Goal: Task Accomplishment & Management: Complete application form

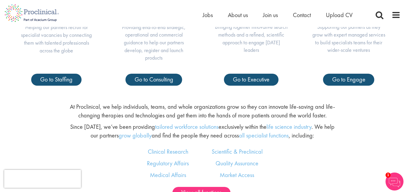
scroll to position [270, 0]
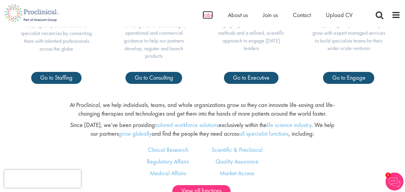
click at [209, 15] on span "Jobs" at bounding box center [208, 15] width 10 height 8
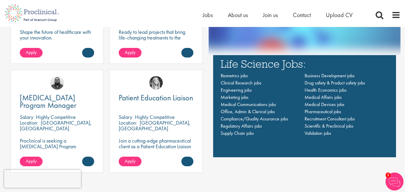
scroll to position [420, 0]
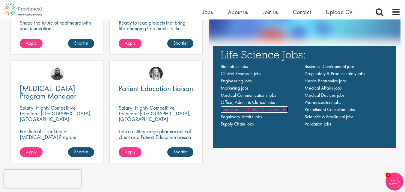
click at [225, 111] on span "Compliance/Quality Assurance jobs" at bounding box center [254, 109] width 67 height 6
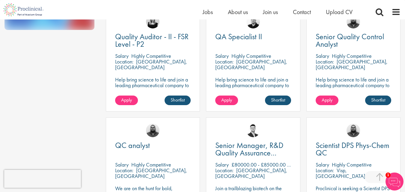
scroll to position [210, 0]
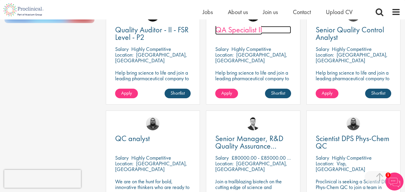
click at [244, 33] on span "QA Specialist II" at bounding box center [238, 30] width 47 height 10
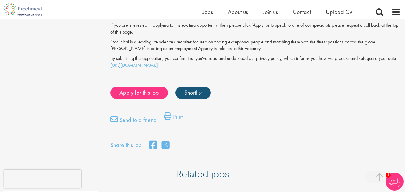
scroll to position [480, 0]
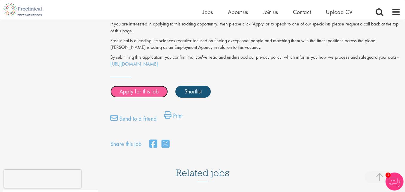
click at [151, 86] on link "Apply for this job" at bounding box center [139, 92] width 58 height 12
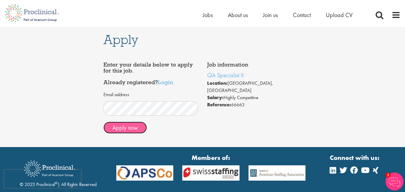
click at [114, 128] on button "Apply now" at bounding box center [124, 128] width 43 height 12
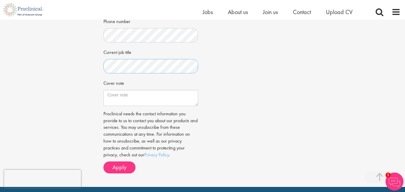
scroll to position [180, 0]
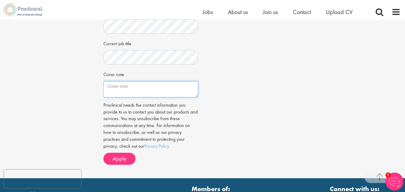
click at [114, 93] on textarea "Cover note" at bounding box center [150, 89] width 94 height 16
paste textarea "Dear Hiring Manager, I am applying for the QA Specialist II position. With over…"
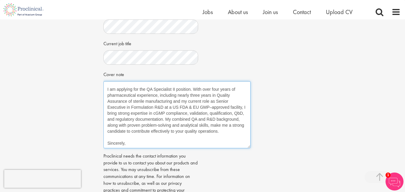
scroll to position [0, 0]
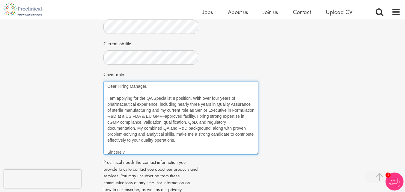
drag, startPoint x: 196, startPoint y: 101, endPoint x: 256, endPoint y: 158, distance: 83.4
click at [256, 155] on textarea "Dear Hiring Manager, I am applying for the QA Specialist II position. With over…" at bounding box center [180, 117] width 155 height 73
click at [111, 98] on textarea "Dear Hiring Manager, I am applying for the QA Specialist II position. With over…" at bounding box center [180, 117] width 155 height 73
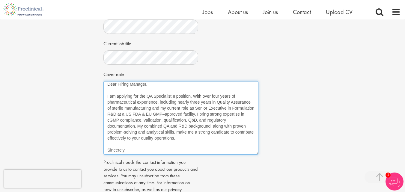
scroll to position [3, 0]
click at [128, 155] on textarea "Dear Hiring Manager, I am applying for the QA Specialist II position. With over…" at bounding box center [180, 117] width 155 height 73
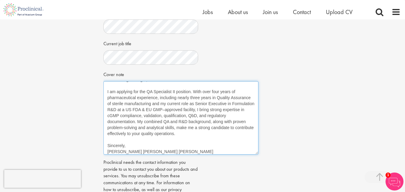
scroll to position [0, 0]
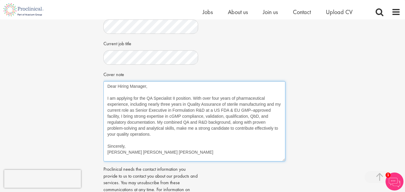
drag, startPoint x: 256, startPoint y: 159, endPoint x: 283, endPoint y: 166, distance: 27.9
click at [283, 162] on textarea "Dear Hiring Manager, I am applying for the QA Specialist II position. With over…" at bounding box center [194, 121] width 182 height 80
click at [145, 93] on textarea "Dear Hiring Manager, I am applying for the QA Specialist II position. With over…" at bounding box center [194, 121] width 182 height 80
type textarea "Dear Sir, I am applying for the QA Specialist II position. With over four years…"
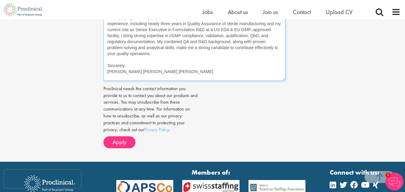
scroll to position [270, 0]
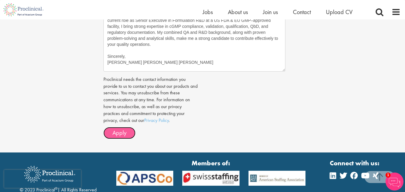
click at [119, 137] on span "Apply" at bounding box center [119, 133] width 14 height 8
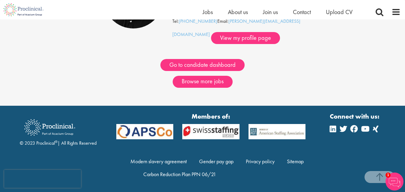
scroll to position [108, 0]
click at [186, 82] on link "Browse more jobs" at bounding box center [203, 82] width 60 height 12
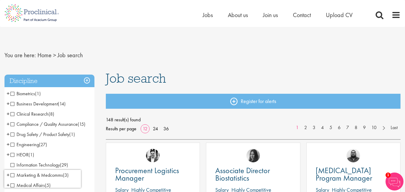
click at [13, 124] on span "Compliance / Quality Assurance" at bounding box center [43, 124] width 67 height 6
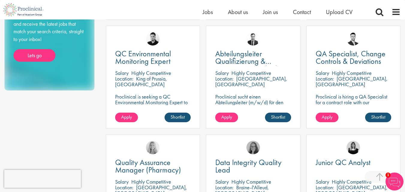
scroll to position [300, 0]
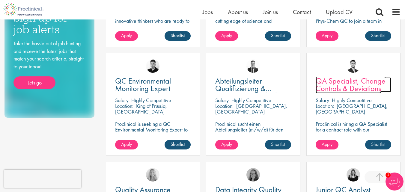
click at [342, 81] on span "QA Specialist, Change Controls & Deviations" at bounding box center [351, 85] width 70 height 18
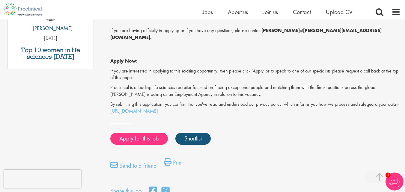
scroll to position [450, 0]
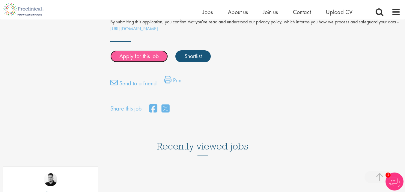
click at [156, 50] on link "Apply for this job" at bounding box center [139, 56] width 58 height 12
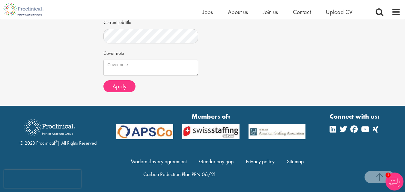
scroll to position [240, 0]
click at [136, 72] on textarea "Cover note" at bounding box center [150, 68] width 94 height 16
paste textarea "Dear Hiring Manager, I am applying for the QA Specialist II position. With over…"
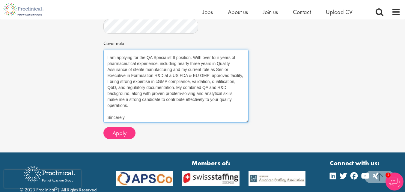
scroll to position [9, 0]
drag, startPoint x: 196, startPoint y: 85, endPoint x: 247, endPoint y: 141, distance: 76.1
click at [247, 123] on textarea "Dear Hiring Manager, I am applying for the QA Specialist II position. With over…" at bounding box center [175, 86] width 145 height 73
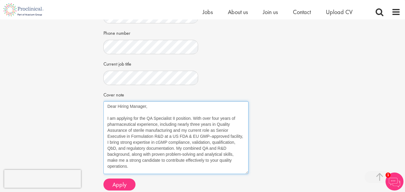
scroll to position [187, 0]
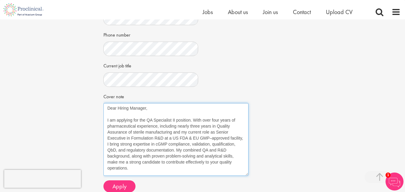
click at [177, 141] on textarea "Dear Hiring Manager, I am applying for the QA Specialist II position. With over…" at bounding box center [175, 139] width 145 height 73
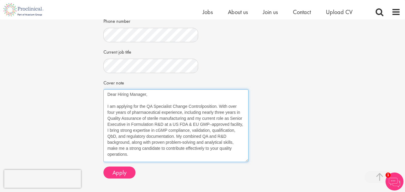
scroll to position [210, 0]
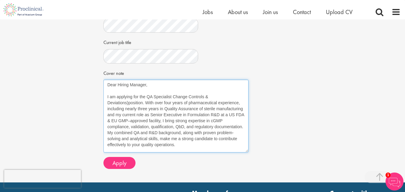
click at [173, 116] on textarea "Dear Hiring Manager, I am applying for the QA Specialist Change Controls & Devi…" at bounding box center [175, 116] width 145 height 73
click at [128, 123] on textarea "Dear Hiring Manager, I am applying for the QA Specialist (Change Controls & Dev…" at bounding box center [175, 116] width 145 height 73
click at [107, 126] on textarea "Dear Hiring Manager, I am applying for the QA Specialist (Change Controls & Dev…" at bounding box center [175, 116] width 145 height 73
click at [108, 124] on textarea "Dear Hiring Manager, I am applying for the QA Specialist (Change Controls & Dev…" at bounding box center [175, 116] width 145 height 73
click at [174, 119] on textarea "Dear Hiring Manager, I am applying for the QA Specialist (Change Controls & Dev…" at bounding box center [175, 116] width 145 height 73
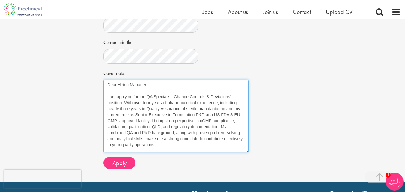
click at [232, 116] on textarea "Dear Hiring Manager, I am applying for the QA Specialist, Change Controls & Dev…" at bounding box center [175, 116] width 145 height 73
click at [108, 124] on textarea "Dear Hiring Manager, I am applying for the QA Specialist, Change Controls & Dev…" at bounding box center [175, 116] width 145 height 73
click at [237, 143] on textarea "Dear Hiring Manager, I am applying for the QA Specialist, Change Controls & Dev…" at bounding box center [175, 116] width 145 height 73
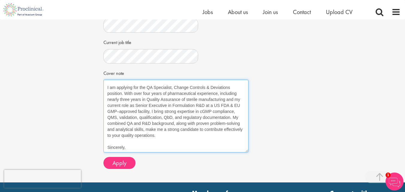
click at [174, 153] on textarea "Dear Hiring Manager, I am applying for the QA Specialist, Change Controls & Dev…" at bounding box center [175, 116] width 145 height 73
click at [146, 153] on textarea "Dear Hiring Manager, I am applying for the QA Specialist, Change Controls & Dev…" at bounding box center [175, 116] width 145 height 73
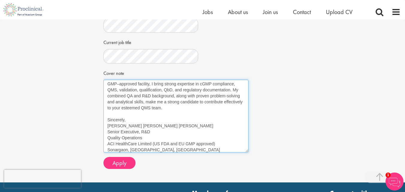
scroll to position [39, 0]
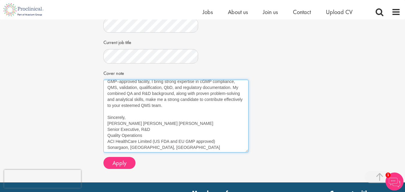
drag, startPoint x: 106, startPoint y: 139, endPoint x: 182, endPoint y: 170, distance: 82.9
click at [182, 153] on textarea "Dear Hiring Manager, I am applying for the QA Specialist, Change Controls & Dev…" at bounding box center [175, 116] width 145 height 73
paste textarea "Thanks & Regards, Mohammad Ashiqur Rahman Bhuiyan Shovo Senior Executive I R&D …"
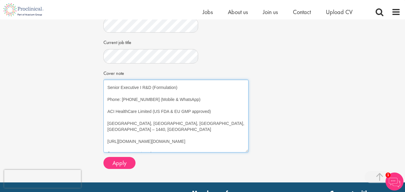
scroll to position [123, 0]
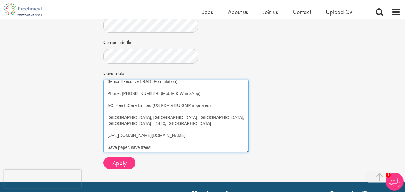
click at [116, 153] on textarea "Dear Hiring Manager, I am applying for the QA Specialist, Change Controls & Dev…" at bounding box center [175, 116] width 145 height 73
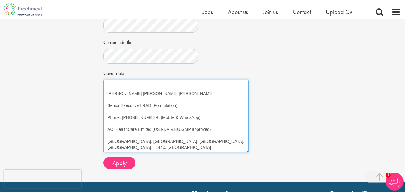
scroll to position [81, 0]
click at [108, 153] on textarea "Dear Hiring Manager, I am applying for the QA Specialist, Change Controls & Dev…" at bounding box center [175, 116] width 145 height 73
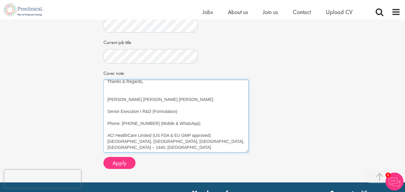
scroll to position [75, 0]
click at [108, 152] on textarea "Dear Hiring Manager, I am applying for the QA Specialist, Change Controls & Dev…" at bounding box center [175, 116] width 145 height 73
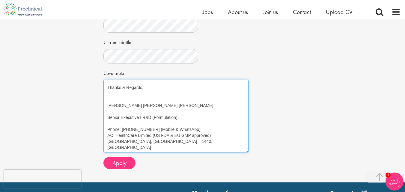
scroll to position [69, 0]
click at [141, 149] on textarea "Dear Hiring Manager, I am applying for the QA Specialist, Change Controls & Dev…" at bounding box center [175, 116] width 145 height 73
click at [132, 149] on textarea "Dear Hiring Manager, I am applying for the QA Specialist, Change Controls & Dev…" at bounding box center [175, 116] width 145 height 73
click at [108, 145] on textarea "Dear Hiring Manager, I am applying for the QA Specialist, Change Controls & Dev…" at bounding box center [175, 116] width 145 height 73
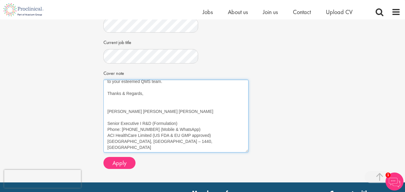
scroll to position [63, 0]
click at [109, 138] on textarea "Dear Hiring Manager, I am applying for the QA Specialist, Change Controls & Dev…" at bounding box center [175, 116] width 145 height 73
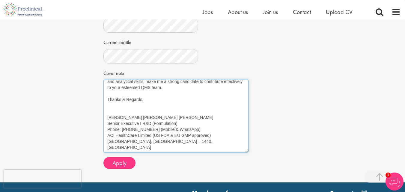
scroll to position [57, 0]
click at [110, 129] on textarea "Dear Hiring Manager, I am applying for the QA Specialist, Change Controls & Dev…" at bounding box center [175, 116] width 145 height 73
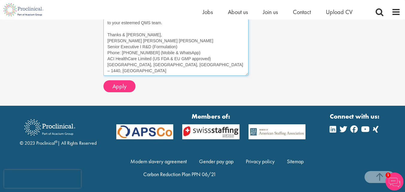
scroll to position [307, 0]
drag, startPoint x: 108, startPoint y: 105, endPoint x: 158, endPoint y: 80, distance: 56.5
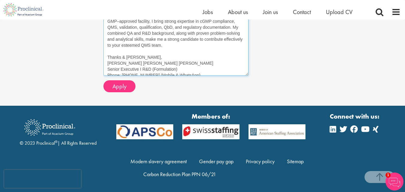
scroll to position [0, 0]
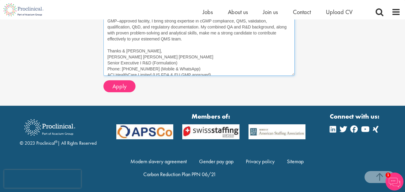
drag, startPoint x: 246, startPoint y: 74, endPoint x: 292, endPoint y: 91, distance: 49.3
click at [292, 76] on textarea "Dear Hiring Manager, I am applying for the QA Specialist, Change Controls & Dev…" at bounding box center [198, 31] width 191 height 90
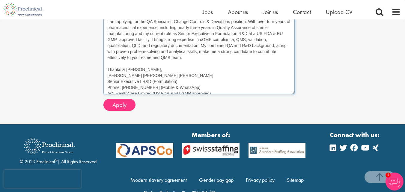
scroll to position [277, 0]
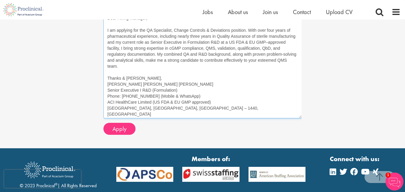
drag, startPoint x: 294, startPoint y: 122, endPoint x: 301, endPoint y: 137, distance: 16.9
click at [301, 118] on textarea "Dear Hiring Manager, I am applying for the QA Specialist, Change Controls & Dev…" at bounding box center [202, 65] width 199 height 105
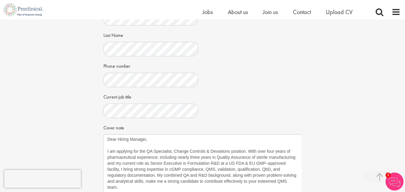
scroll to position [157, 0]
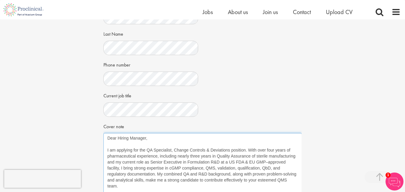
click at [146, 159] on textarea "Dear Hiring Manager, I am applying for the QA Specialist, Change Controls & Dev…" at bounding box center [202, 185] width 199 height 105
type textarea "Dear Sir, I am applying for the QA Specialist, Change Controls & Deviations pos…"
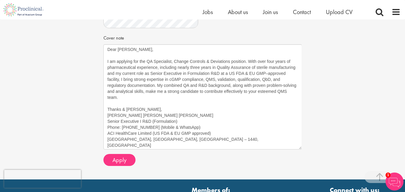
scroll to position [300, 0]
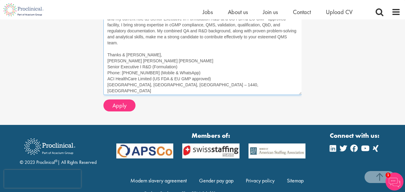
click at [247, 95] on textarea "Dear Sir, I am applying for the QA Specialist, Change Controls & Deviations pos…" at bounding box center [202, 42] width 199 height 105
click at [205, 45] on textarea "Dear Sir, I am applying for the QA Specialist, Change Controls & Deviations pos…" at bounding box center [202, 42] width 199 height 105
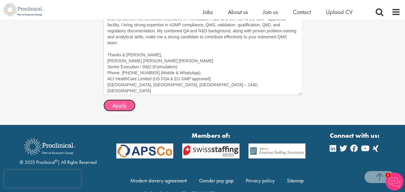
click at [128, 112] on button "Apply" at bounding box center [119, 106] width 32 height 12
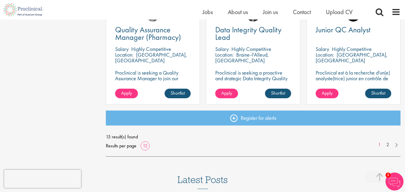
scroll to position [488, 0]
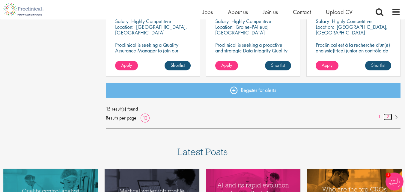
click at [389, 118] on link "2" at bounding box center [388, 117] width 9 height 7
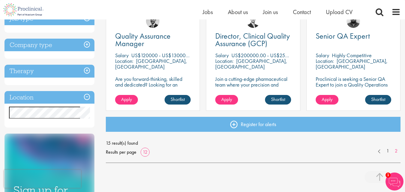
scroll to position [90, 0]
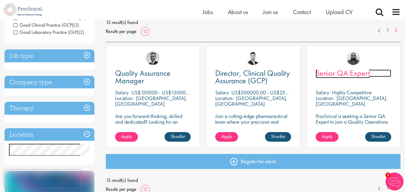
click at [346, 75] on span "Senior QA Expert" at bounding box center [343, 73] width 54 height 10
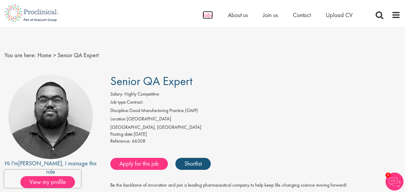
click at [212, 18] on span "Jobs" at bounding box center [208, 15] width 10 height 8
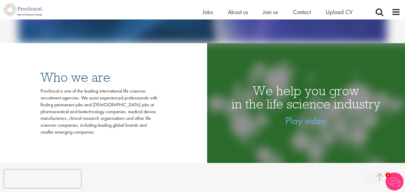
scroll to position [120, 0]
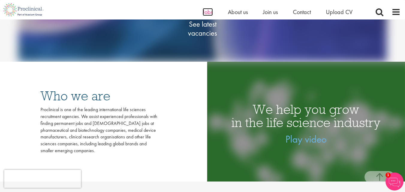
click at [210, 14] on span "Jobs" at bounding box center [208, 12] width 10 height 8
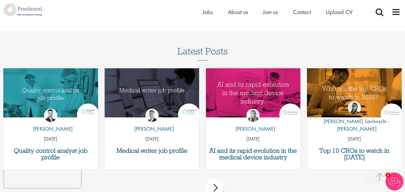
scroll to position [660, 0]
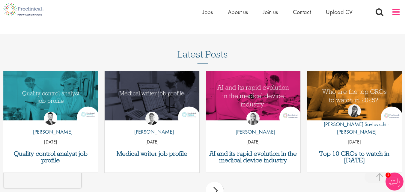
click at [399, 12] on span at bounding box center [396, 11] width 9 height 9
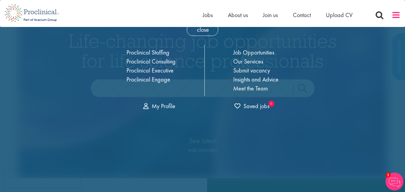
scroll to position [0, 0]
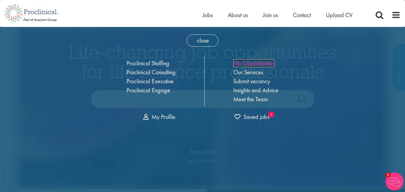
click at [246, 64] on link "Job Opportunities" at bounding box center [253, 63] width 41 height 8
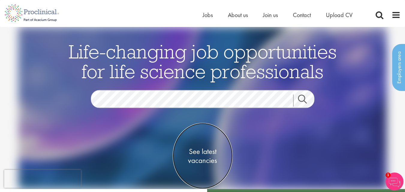
click at [207, 153] on span "See latest vacancies" at bounding box center [203, 156] width 60 height 18
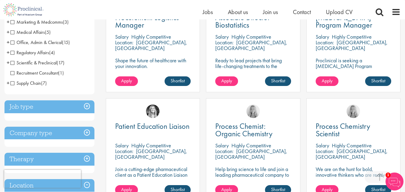
scroll to position [150, 0]
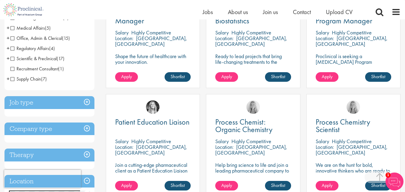
click at [88, 103] on h3 "Job type" at bounding box center [49, 102] width 90 height 13
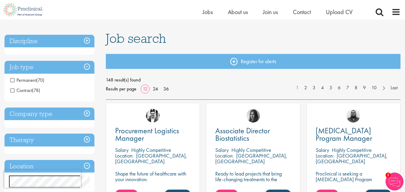
scroll to position [30, 0]
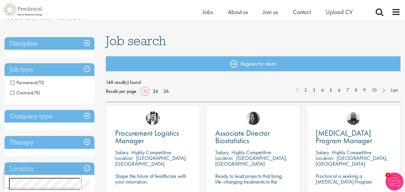
click at [85, 68] on h3 "Job type" at bounding box center [49, 69] width 90 height 13
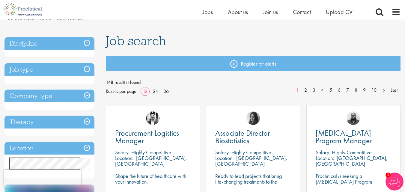
click at [87, 94] on h3 "Company type" at bounding box center [49, 96] width 90 height 13
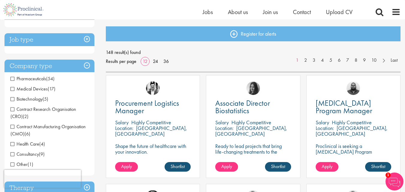
scroll to position [0, 0]
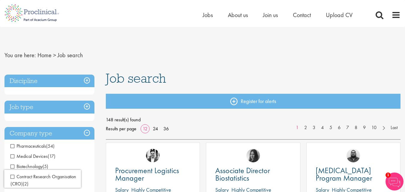
click at [88, 81] on h3 "Discipline" at bounding box center [49, 81] width 90 height 13
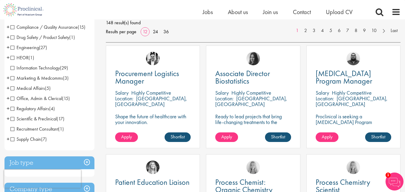
scroll to position [90, 0]
click at [13, 120] on span "Scientific & Preclinical" at bounding box center [33, 118] width 46 height 6
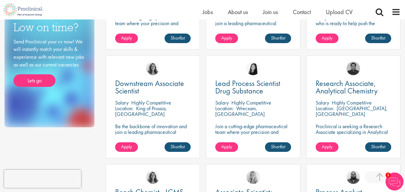
scroll to position [300, 0]
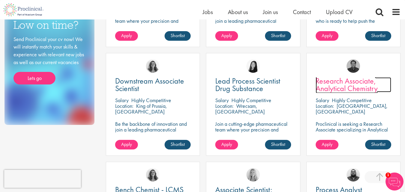
click at [334, 90] on span "Research Associate, Analytical Chemistry" at bounding box center [347, 85] width 62 height 18
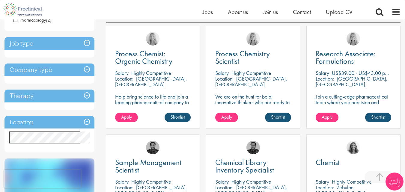
scroll to position [120, 0]
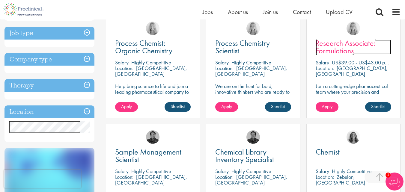
click at [320, 52] on span "Research Associate: Formulations" at bounding box center [346, 47] width 60 height 18
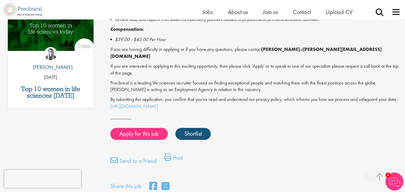
scroll to position [330, 0]
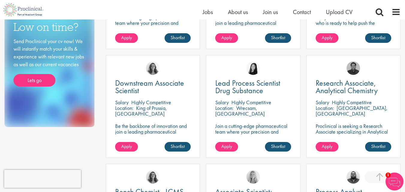
scroll to position [300, 0]
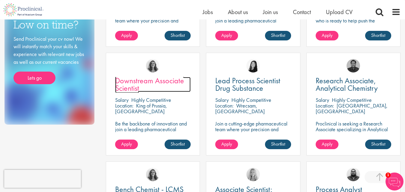
click at [158, 81] on span "Downstream Associate Scientist" at bounding box center [149, 85] width 69 height 18
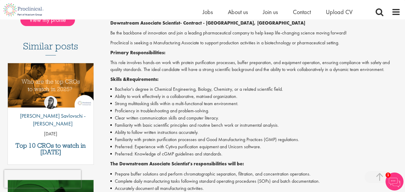
scroll to position [150, 0]
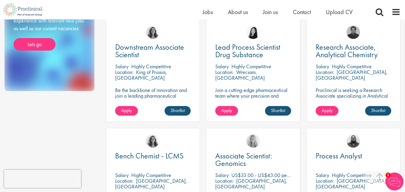
scroll to position [338, 0]
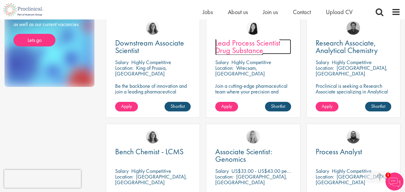
click at [222, 52] on span "Lead Process Scientist Drug Substance" at bounding box center [247, 47] width 65 height 18
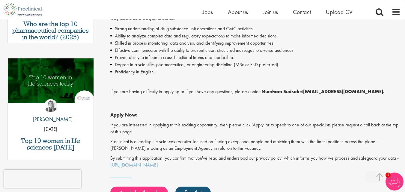
scroll to position [270, 0]
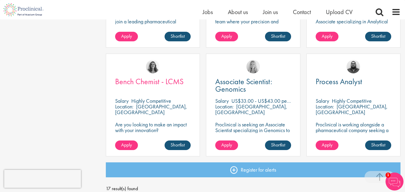
scroll to position [406, 0]
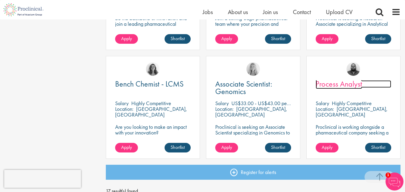
click at [328, 85] on span "Process Analyst" at bounding box center [339, 84] width 46 height 10
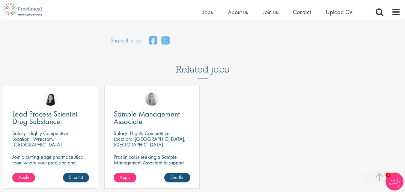
scroll to position [510, 0]
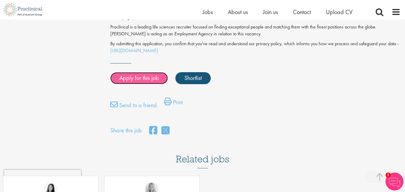
click at [147, 74] on link "Apply for this job" at bounding box center [139, 78] width 58 height 12
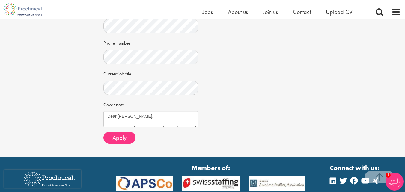
scroll to position [180, 0]
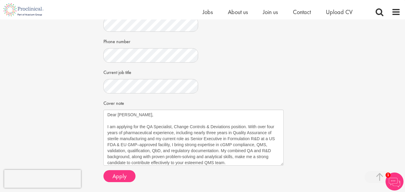
drag, startPoint x: 196, startPoint y: 144, endPoint x: 282, endPoint y: 184, distance: 94.6
click at [282, 166] on textarea "Dear [PERSON_NAME], I am applying for the QA Specialist, Change Controls & Devi…" at bounding box center [193, 138] width 180 height 56
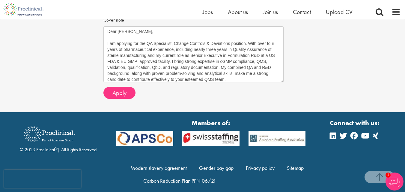
scroll to position [270, 0]
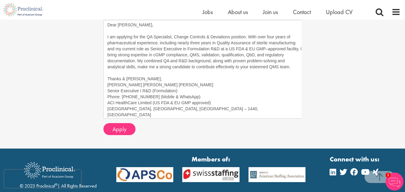
drag, startPoint x: 283, startPoint y: 94, endPoint x: 306, endPoint y: 137, distance: 48.6
drag, startPoint x: 301, startPoint y: 138, endPoint x: 304, endPoint y: 139, distance: 3.2
click at [289, 119] on textarea "Dear [PERSON_NAME], I am applying for the QA Specialist, Change Controls & Devi…" at bounding box center [204, 69] width 203 height 99
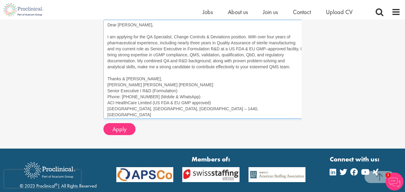
drag, startPoint x: 107, startPoint y: 45, endPoint x: 291, endPoint y: 88, distance: 188.4
click at [291, 88] on textarea "Dear [PERSON_NAME], I am applying for the QA Specialist, Change Controls & Devi…" at bounding box center [204, 69] width 203 height 99
paste textarea "Loremi Dolorsi, A co adipisc el seddoei te incidi utlabore et dol Magnaal Enima…"
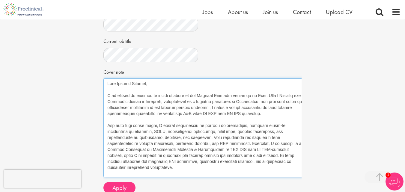
scroll to position [210, 0]
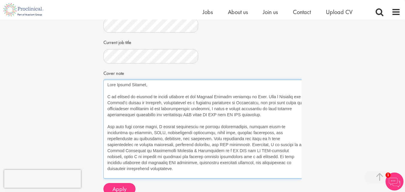
click at [108, 104] on textarea "Dear [PERSON_NAME], I am applying for the QA Specialist, Change Controls & Devi…" at bounding box center [204, 129] width 203 height 99
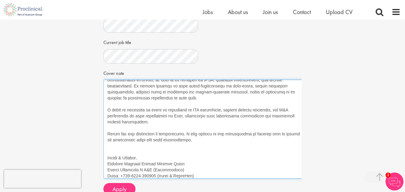
scroll to position [120, 0]
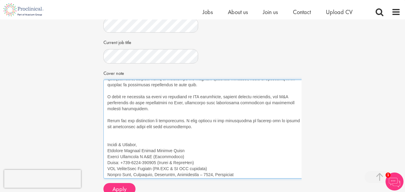
click at [112, 159] on textarea "Dear [PERSON_NAME], I am applying for the QA Specialist, Change Controls & Devi…" at bounding box center [204, 129] width 203 height 99
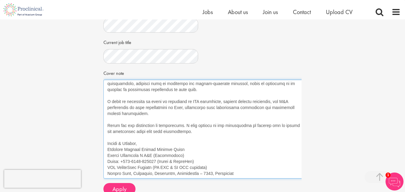
scroll to position [240, 0]
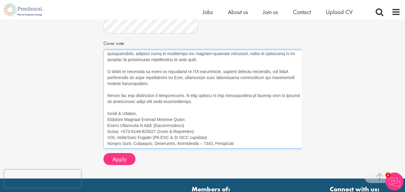
click at [254, 149] on textarea "Dear [PERSON_NAME], I am applying for the QA Specialist, Change Controls & Devi…" at bounding box center [204, 99] width 203 height 99
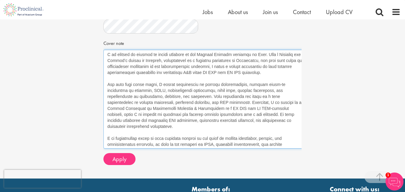
scroll to position [0, 0]
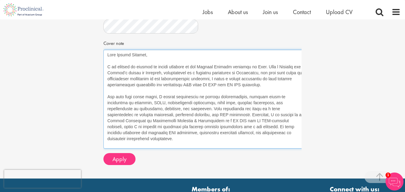
click at [146, 73] on textarea "Dear Sir, I am applying for the QA Specialist, Change Controls & Deviations pos…" at bounding box center [204, 99] width 203 height 99
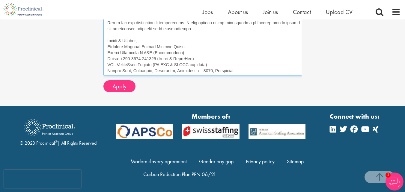
scroll to position [330, 0]
click at [244, 75] on textarea "Dear Sir, I am applying for the QA Specialist, Change Controls & Deviations pos…" at bounding box center [204, 26] width 203 height 99
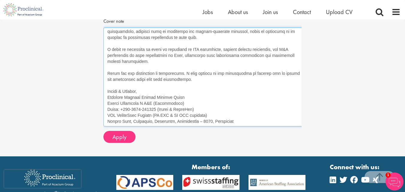
scroll to position [300, 0]
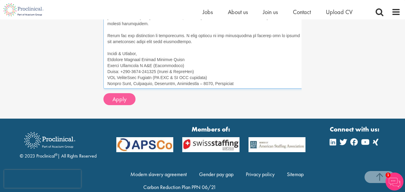
type textarea "Dear Sir, I am writing to express my strong interest in the Process Analyst pos…"
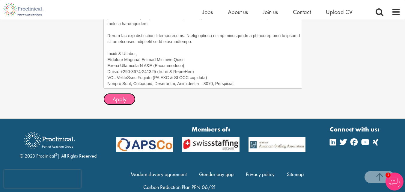
click at [127, 105] on button "Apply" at bounding box center [119, 99] width 32 height 12
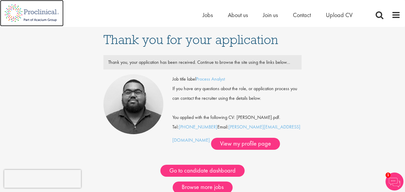
click at [34, 19] on img at bounding box center [32, 13] width 64 height 26
